Goal: Find contact information: Find contact information

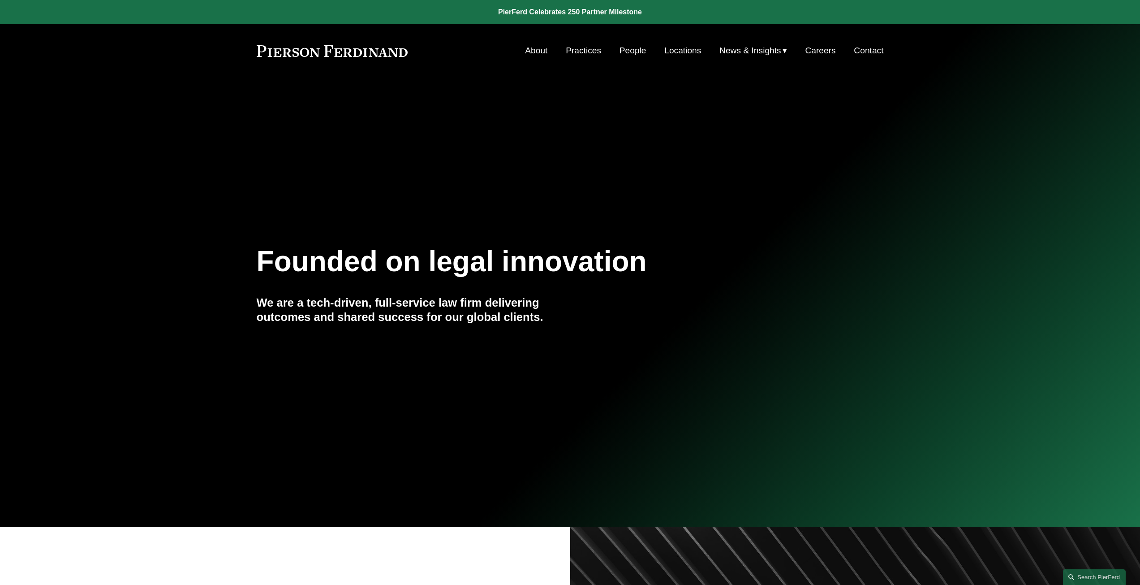
click at [610, 48] on nav "About Practices People Locations News & Insights News Insights Blogs Careers Co…" at bounding box center [704, 50] width 358 height 17
click at [629, 49] on link "People" at bounding box center [633, 50] width 27 height 17
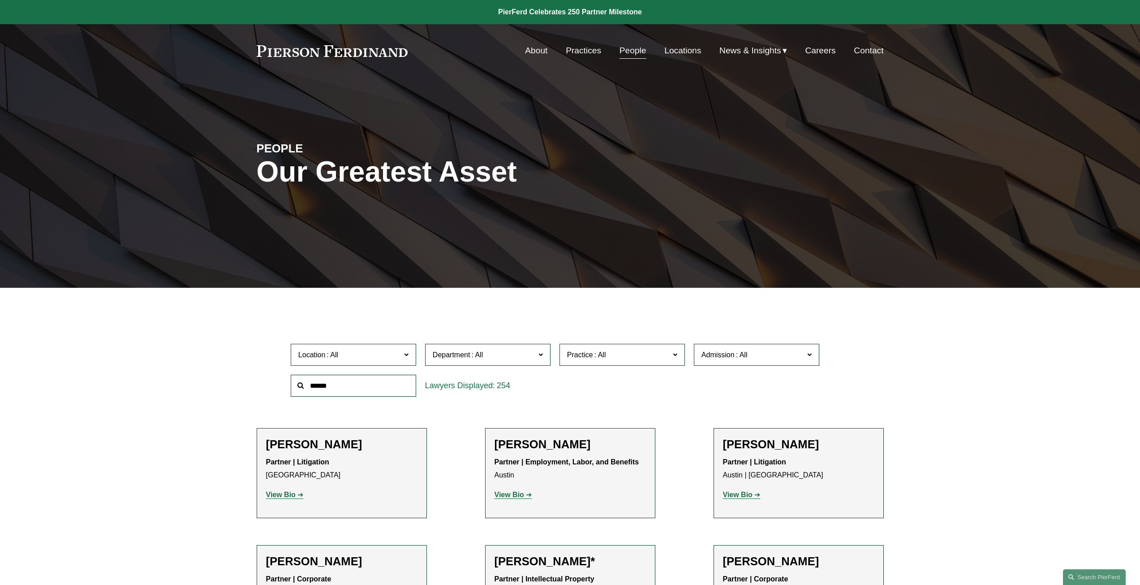
click at [378, 362] on label "Location" at bounding box center [353, 355] width 125 height 22
click at [0, 0] on link "[GEOGRAPHIC_DATA]" at bounding box center [0, 0] width 0 height 0
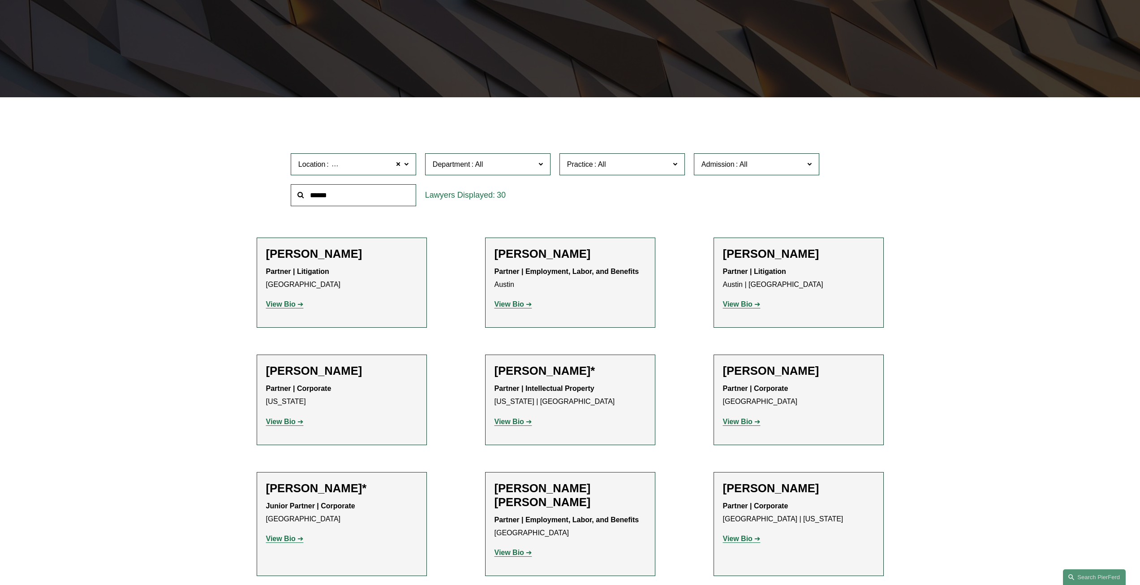
scroll to position [201, 0]
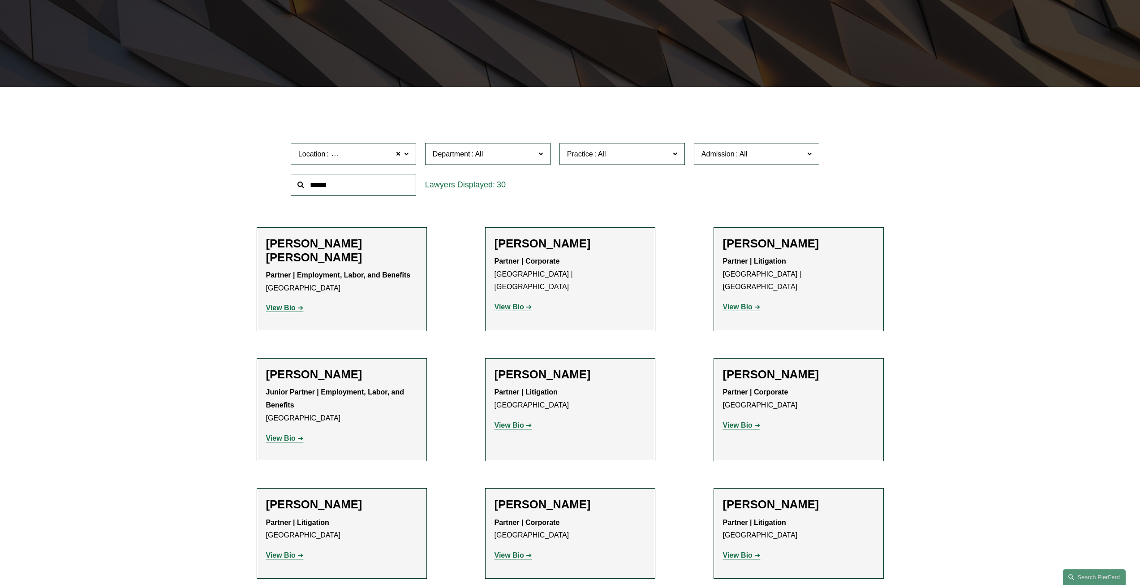
click at [488, 150] on span "Department" at bounding box center [484, 154] width 103 height 12
click at [0, 0] on link "Litigation" at bounding box center [0, 0] width 0 height 0
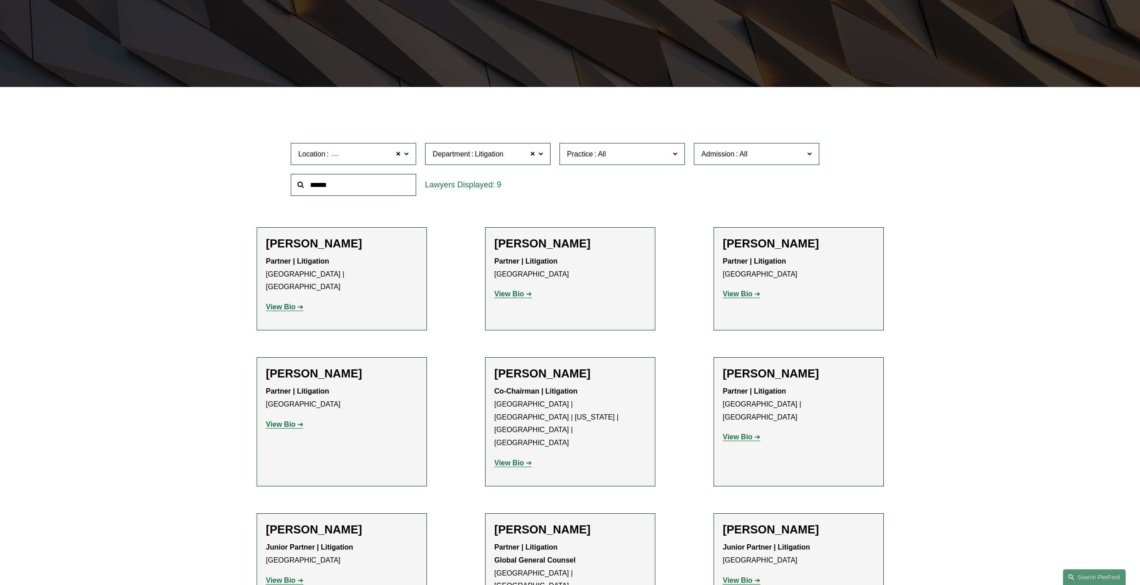
click at [528, 298] on p "View Bio" at bounding box center [570, 294] width 151 height 13
click at [524, 295] on strong "View Bio" at bounding box center [510, 294] width 30 height 8
click at [753, 306] on div "Robert L. Collings Partner | Litigation Philadelphia View Bio Location: Philade…" at bounding box center [798, 273] width 151 height 72
click at [752, 297] on strong "View Bio" at bounding box center [738, 294] width 30 height 8
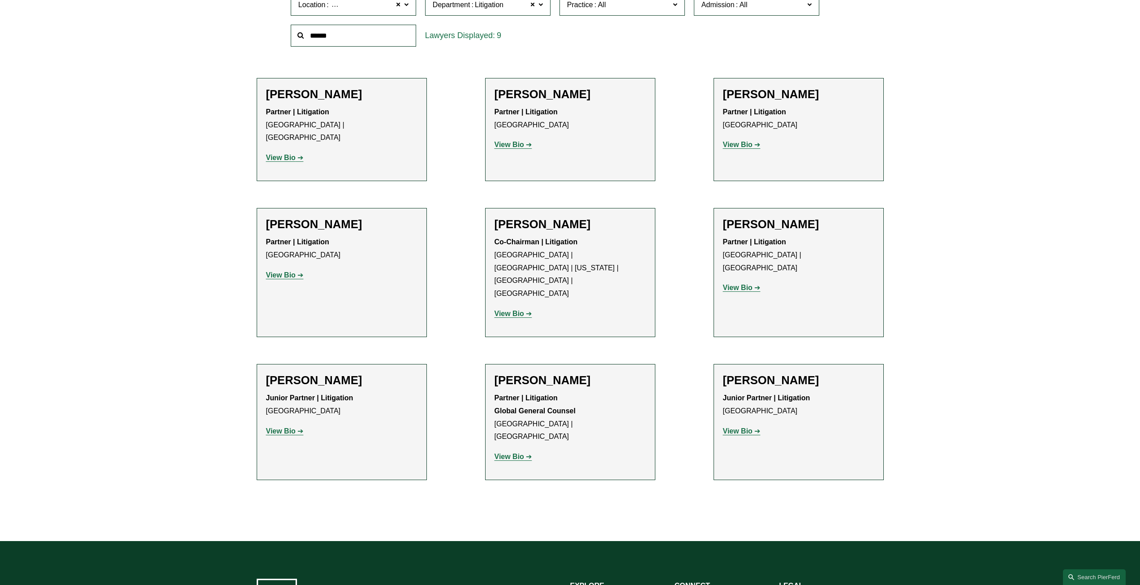
scroll to position [335, 0]
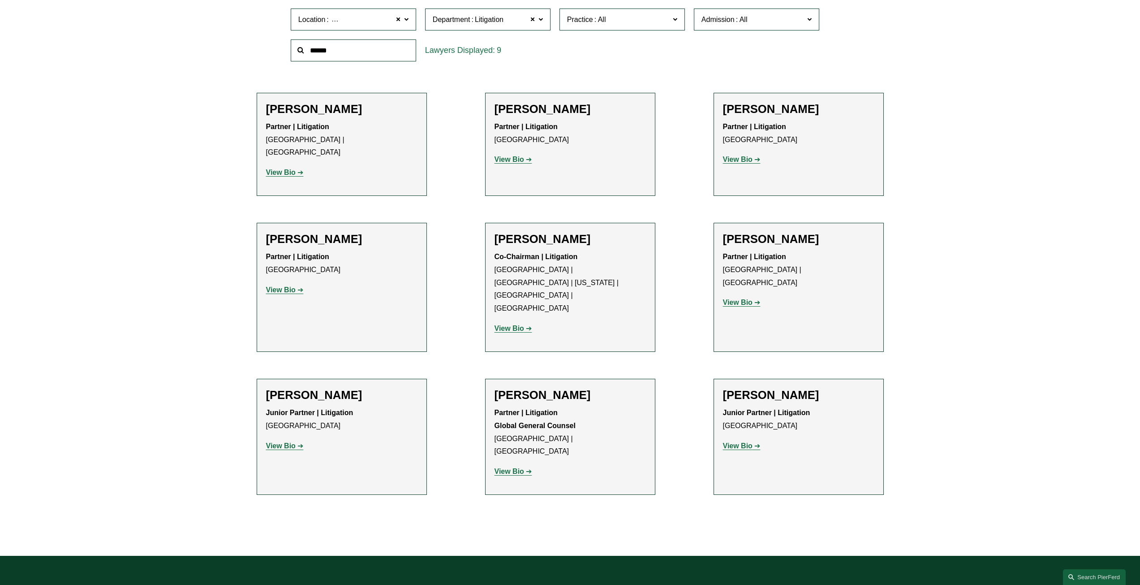
click at [304, 442] on link "View Bio" at bounding box center [285, 446] width 38 height 8
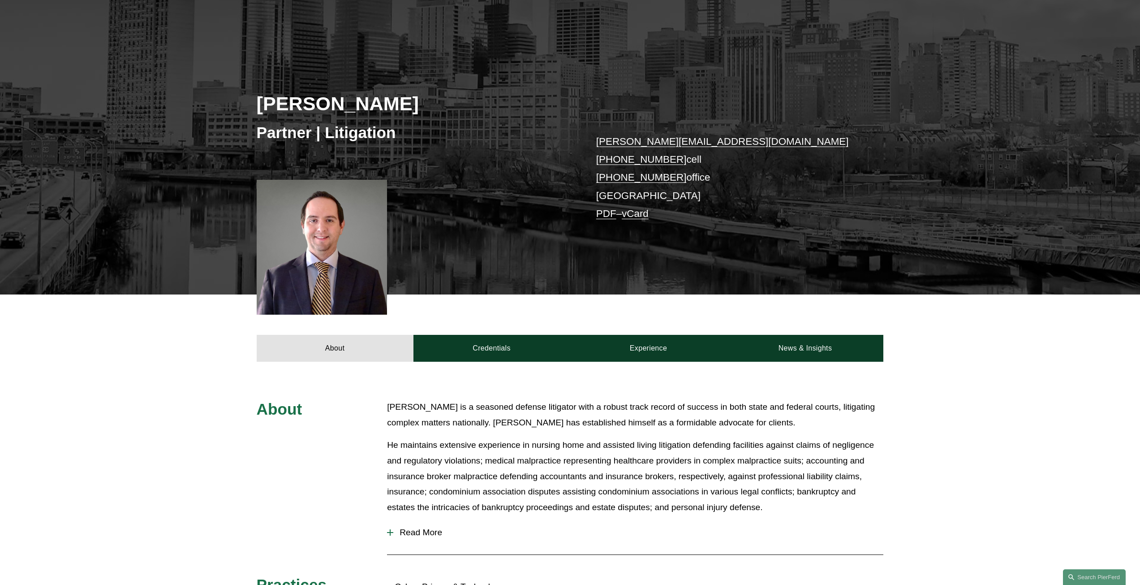
scroll to position [90, 0]
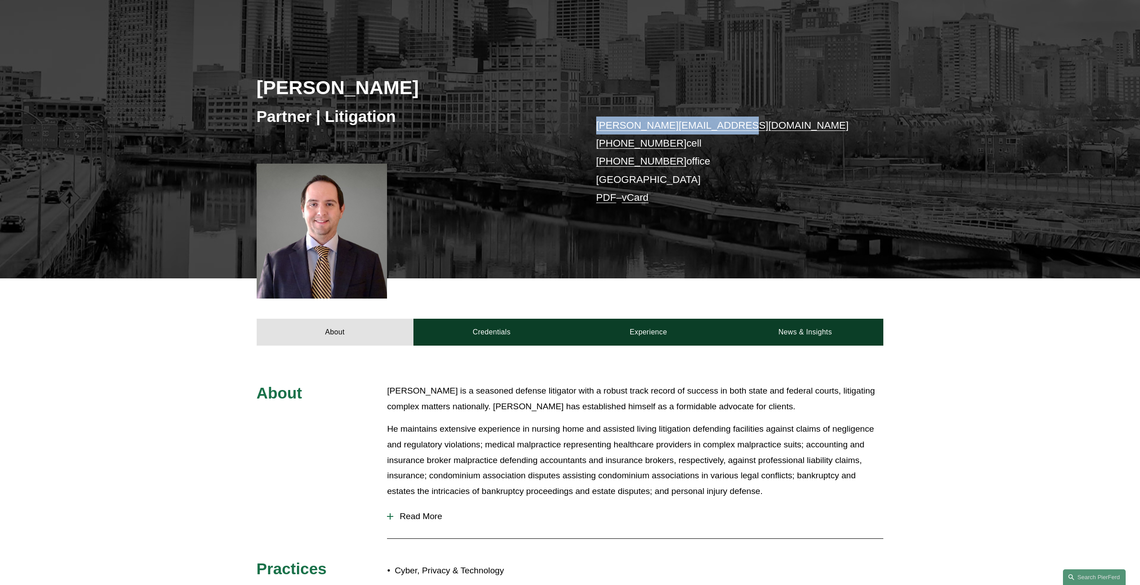
drag, startPoint x: 740, startPoint y: 125, endPoint x: 592, endPoint y: 130, distance: 148.4
click at [592, 130] on div "Kevin M. Buttery Partner | Litigation kevin.buttery@pierferd.com +1.856.904.876…" at bounding box center [570, 150] width 1140 height 256
copy link "kevin.buttery@pierferd.com"
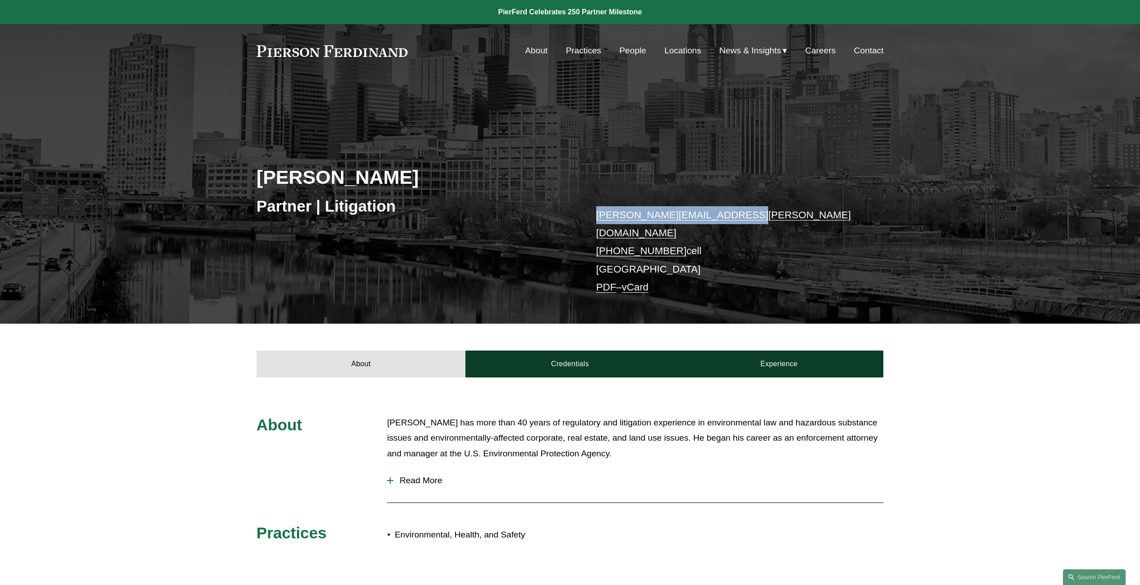
drag, startPoint x: 737, startPoint y: 213, endPoint x: 595, endPoint y: 216, distance: 142.9
click at [595, 216] on div "Robert L. Collings Partner | Litigation robert.collings@pierferd.com +1.215.704…" at bounding box center [570, 217] width 1140 height 211
copy link "robert.collings@pierferd.com"
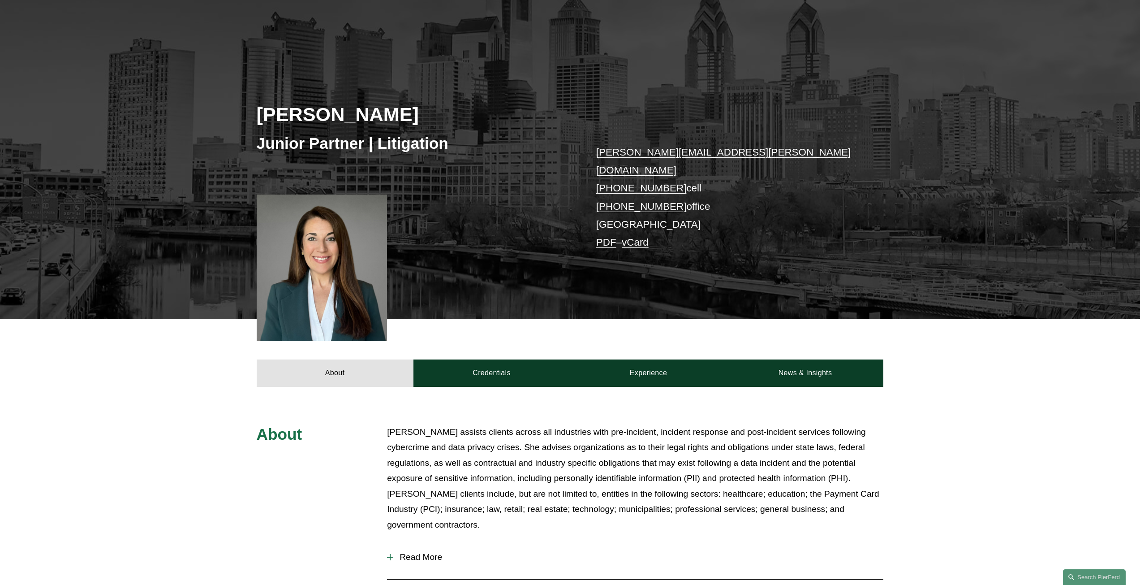
scroll to position [90, 0]
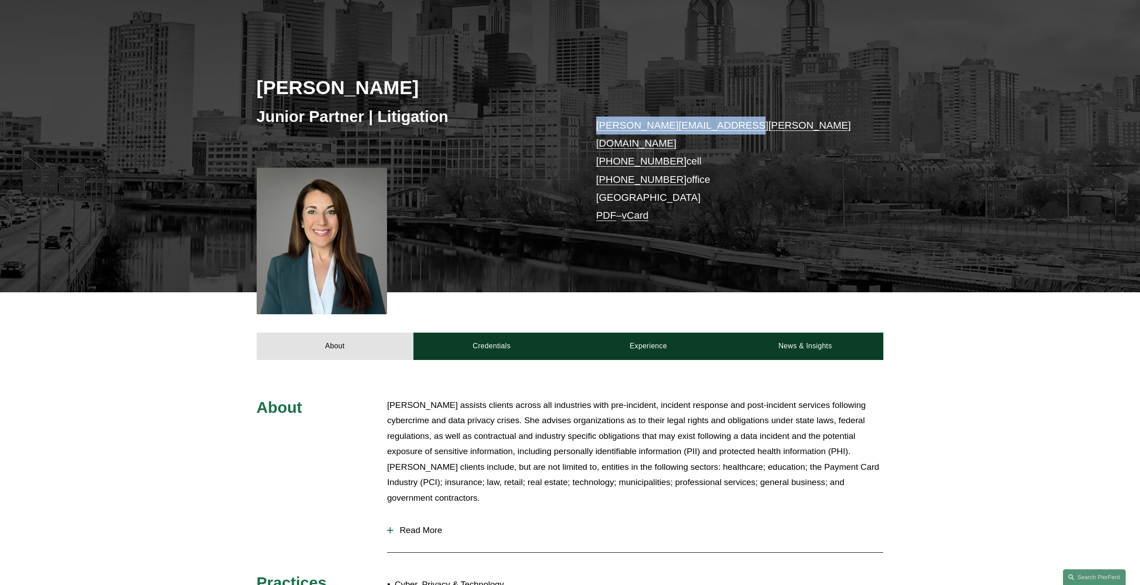
drag, startPoint x: 746, startPoint y: 126, endPoint x: 595, endPoint y: 128, distance: 150.5
click at [595, 128] on div "[PERSON_NAME] Junior Partner | Litigation [PERSON_NAME][EMAIL_ADDRESS][PERSON_N…" at bounding box center [570, 157] width 1140 height 270
copy link "[PERSON_NAME][EMAIL_ADDRESS][PERSON_NAME][DOMAIN_NAME]"
